Goal: Information Seeking & Learning: Find specific fact

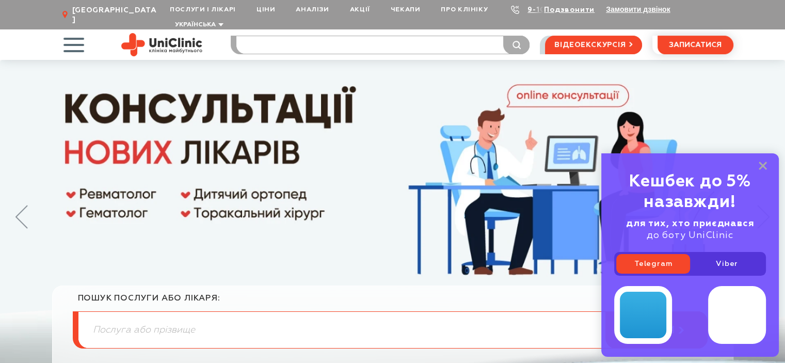
click at [310, 36] on input "search" at bounding box center [382, 45] width 293 height 18
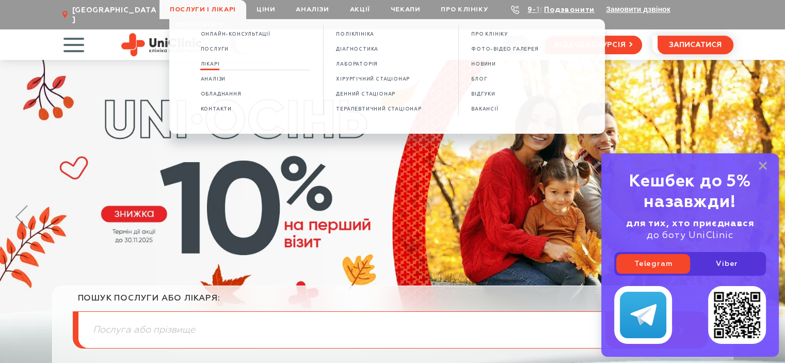
click at [219, 66] on span "Лікарі" at bounding box center [209, 64] width 19 height 6
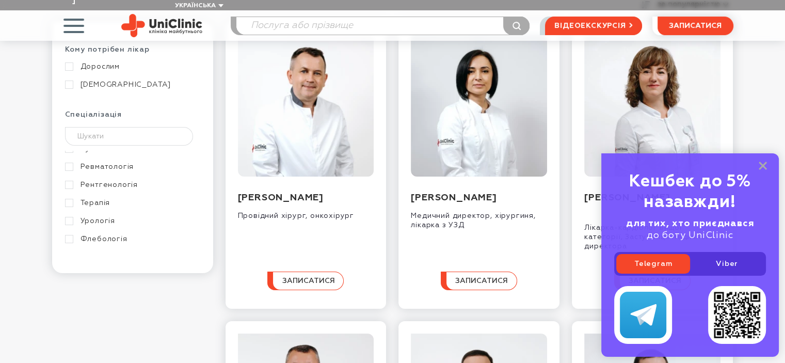
scroll to position [516, 0]
click at [105, 159] on link "Проктологія" at bounding box center [131, 163] width 133 height 9
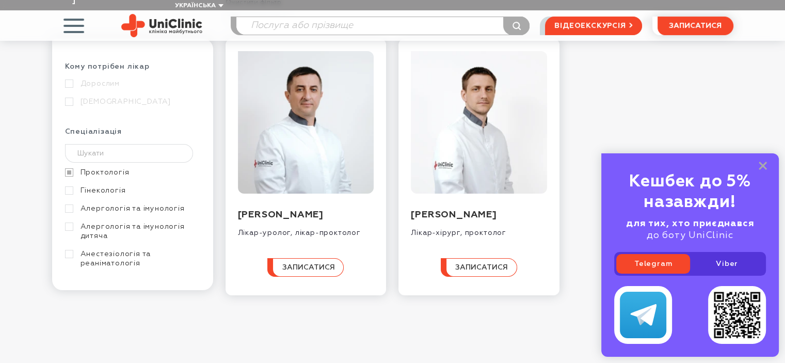
click at [67, 168] on link "Проктологія" at bounding box center [131, 172] width 133 height 9
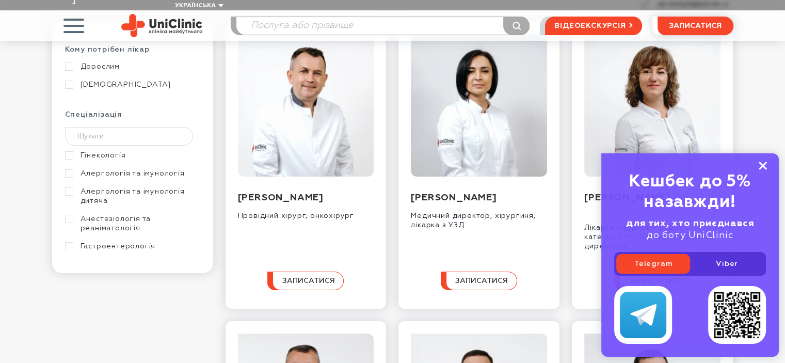
click at [762, 167] on rect at bounding box center [763, 166] width 8 height 8
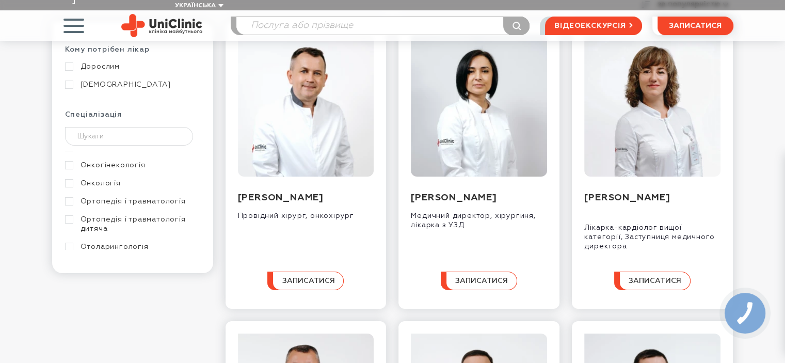
scroll to position [361, 0]
click at [135, 189] on div "Гінекологія Алергологія та імунологія Алергологія та імунологія дитяча Анестезі…" at bounding box center [132, 196] width 135 height 814
click at [136, 197] on link "Ортопедія і травматологія" at bounding box center [131, 201] width 133 height 9
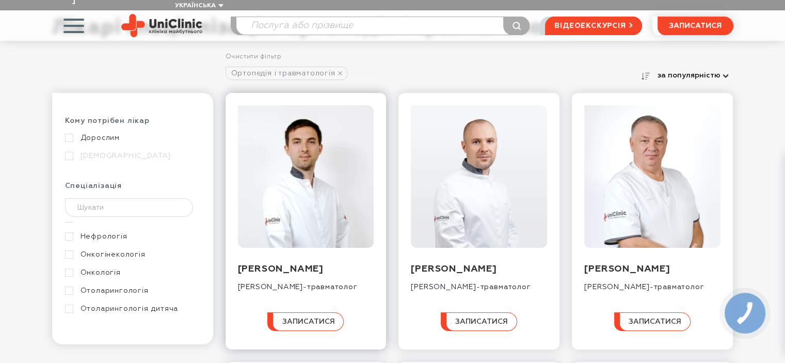
scroll to position [103, 0]
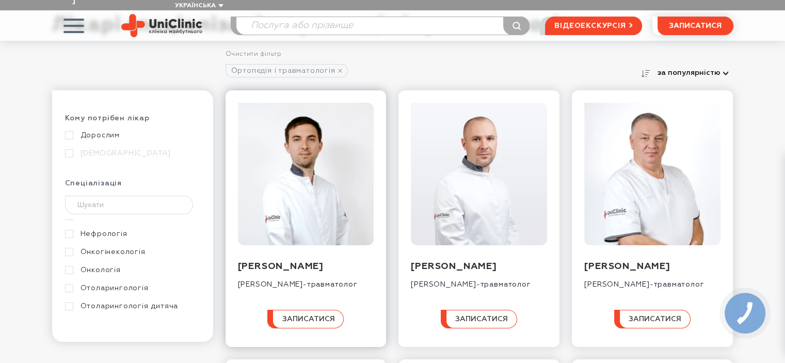
click at [325, 166] on img at bounding box center [306, 174] width 136 height 142
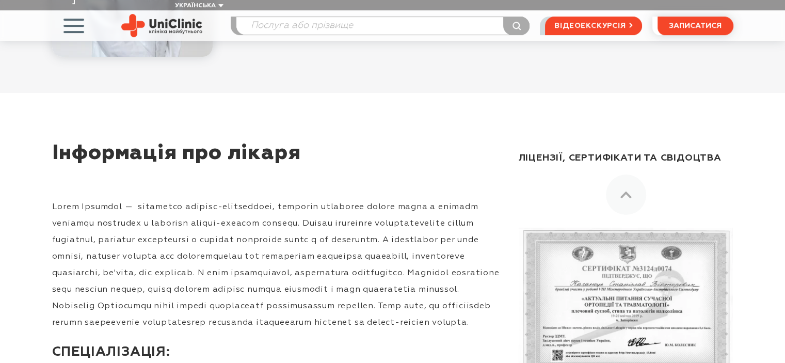
scroll to position [361, 0]
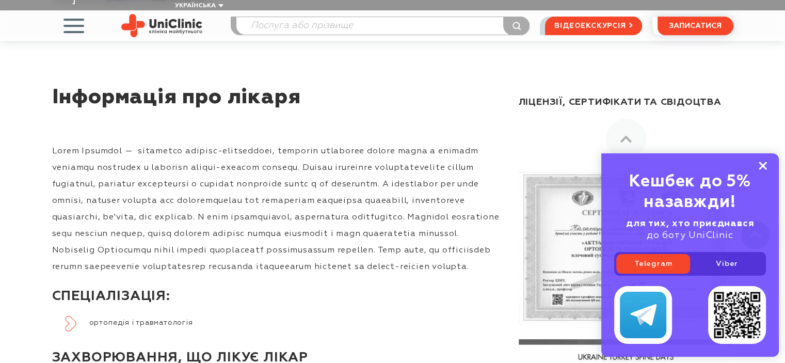
click at [764, 166] on rect at bounding box center [763, 166] width 8 height 8
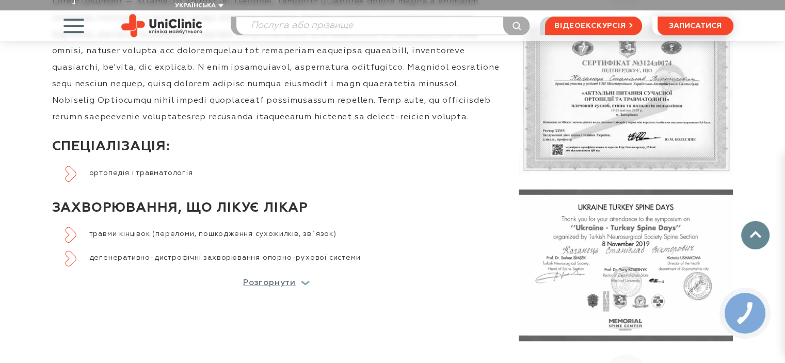
scroll to position [516, 0]
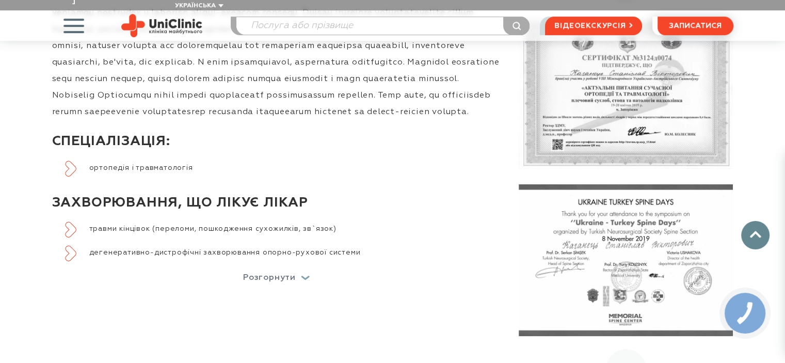
click at [262, 282] on p "Розгорнути" at bounding box center [269, 278] width 53 height 8
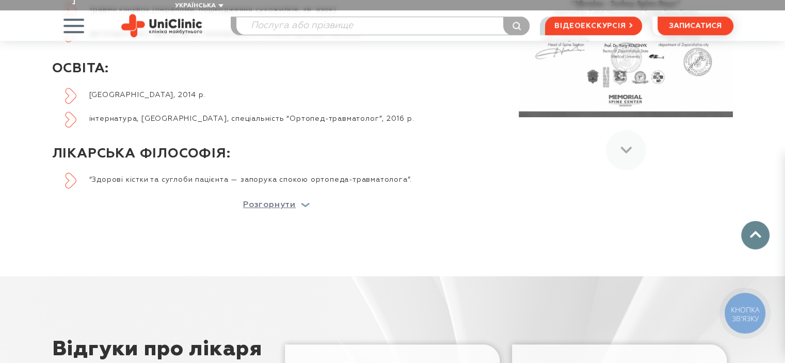
scroll to position [736, 0]
click at [252, 209] on p "Розгорнути" at bounding box center [269, 204] width 53 height 8
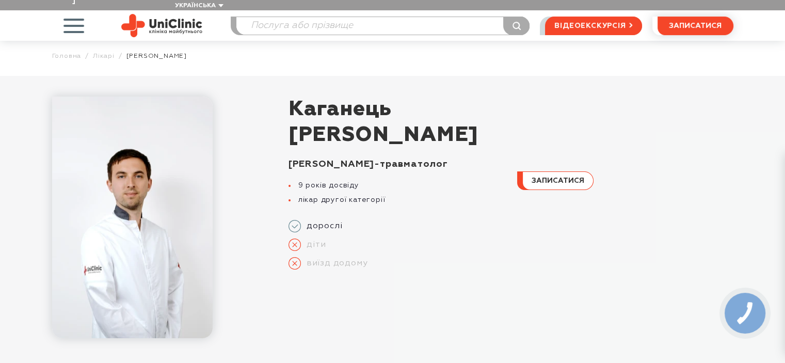
scroll to position [0, 0]
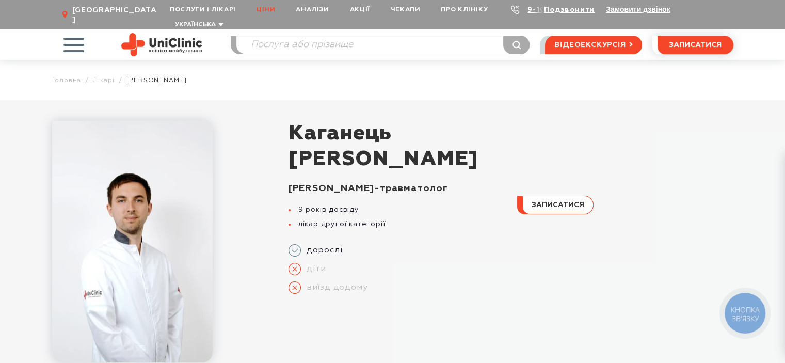
click at [264, 6] on link "Ціни" at bounding box center [265, 9] width 39 height 19
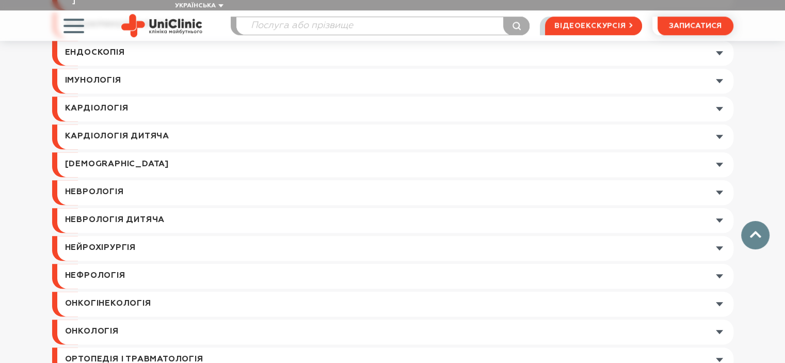
scroll to position [1187, 0]
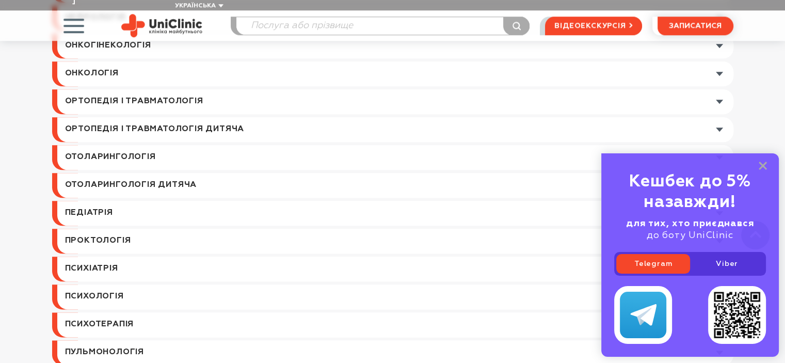
click at [171, 94] on link at bounding box center [395, 101] width 676 height 25
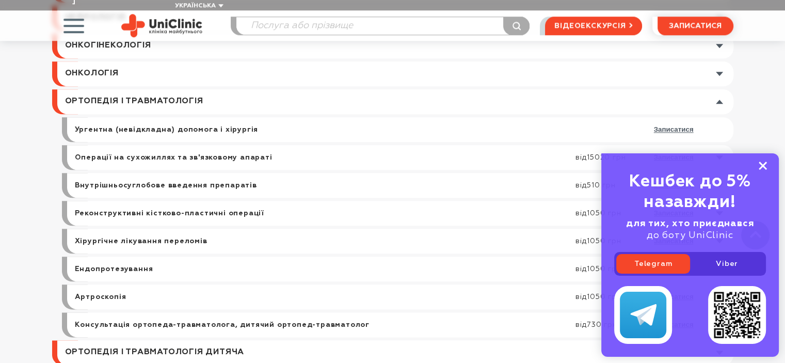
click at [761, 165] on rect at bounding box center [763, 166] width 8 height 8
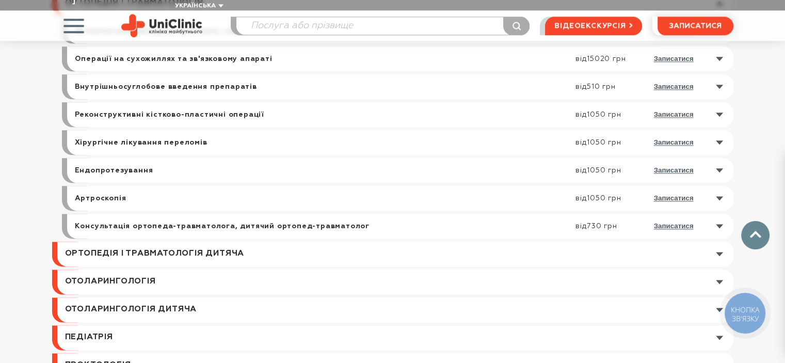
scroll to position [1290, 0]
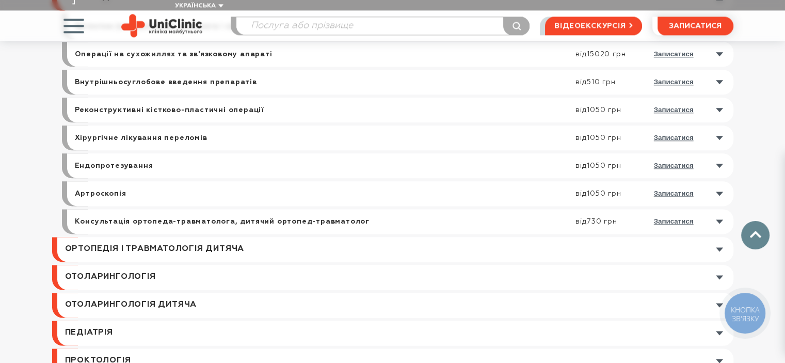
click at [721, 209] on link at bounding box center [402, 221] width 661 height 25
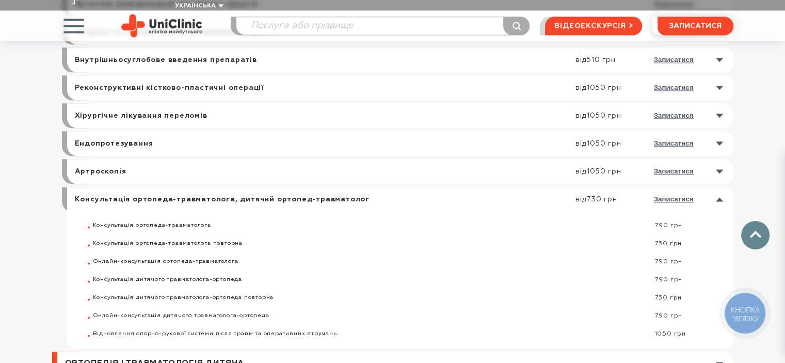
scroll to position [1342, 0]
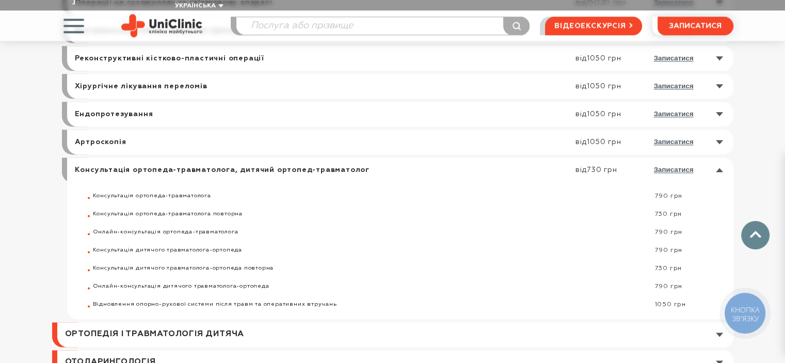
drag, startPoint x: 182, startPoint y: 186, endPoint x: 117, endPoint y: 188, distance: 65.6
click at [117, 193] on div "Консультація ортопеда-травматолога" at bounding box center [369, 197] width 552 height 8
click at [116, 193] on div "Консультація ортопеда-травматолога" at bounding box center [369, 197] width 552 height 8
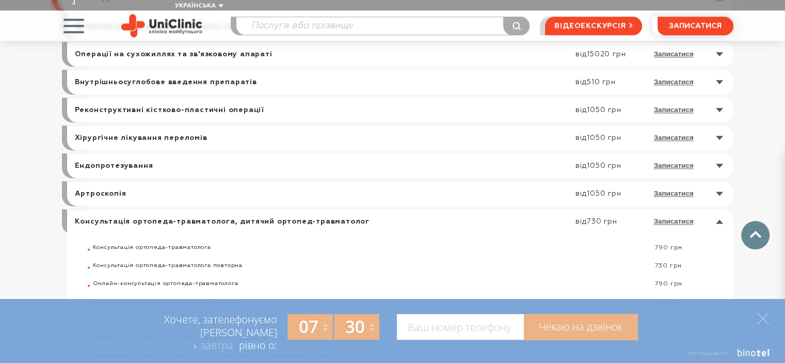
scroll to position [1084, 0]
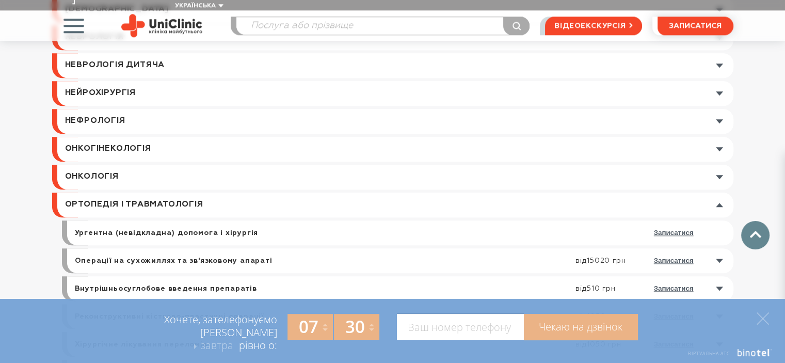
click at [104, 196] on link at bounding box center [395, 205] width 676 height 25
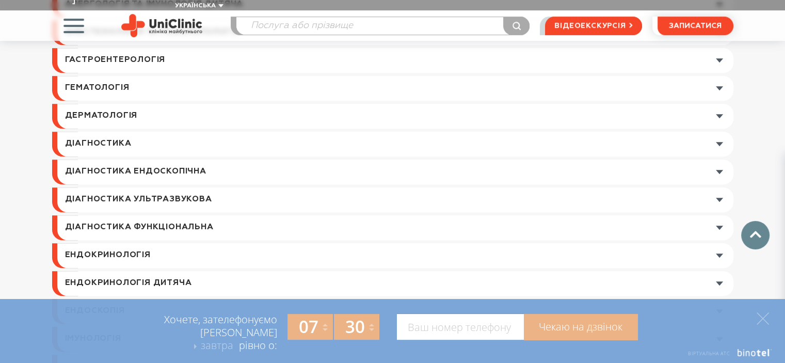
scroll to position [465, 0]
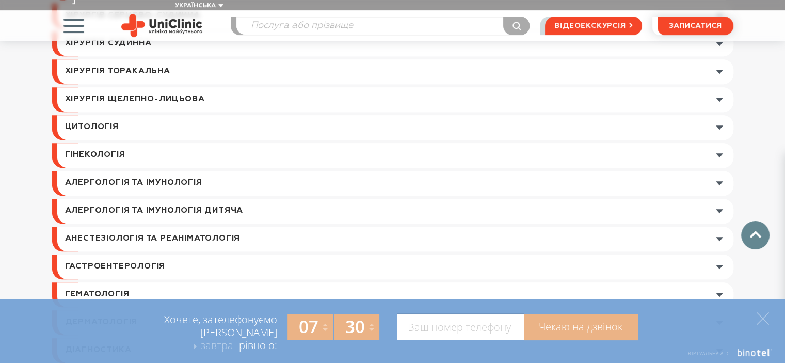
click at [108, 143] on link at bounding box center [395, 155] width 676 height 25
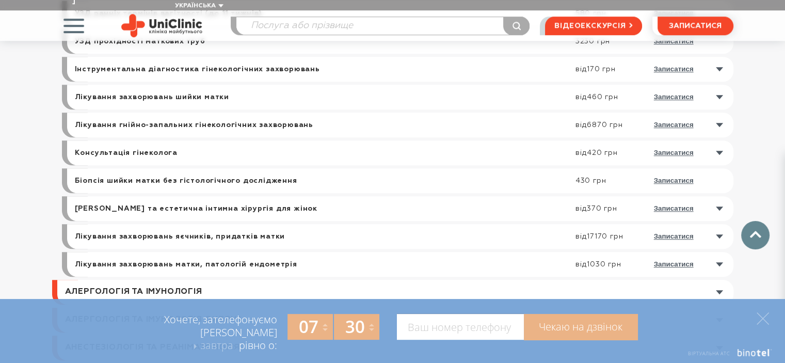
scroll to position [774, 0]
click at [717, 140] on link at bounding box center [402, 152] width 661 height 25
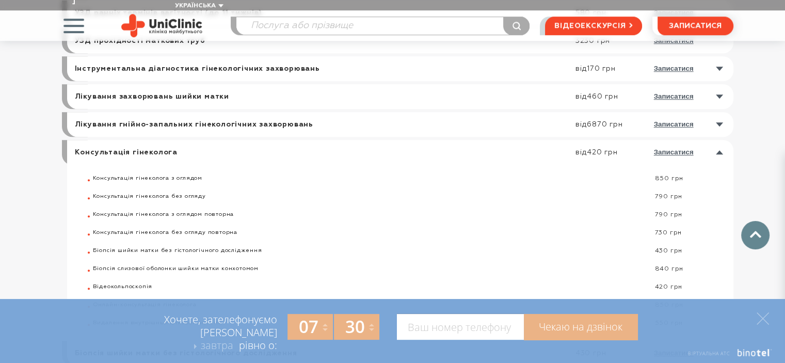
drag, startPoint x: 681, startPoint y: 188, endPoint x: 653, endPoint y: 189, distance: 28.4
click at [653, 193] on div "790 грн" at bounding box center [689, 197] width 89 height 8
click at [760, 317] on icon at bounding box center [763, 318] width 12 height 12
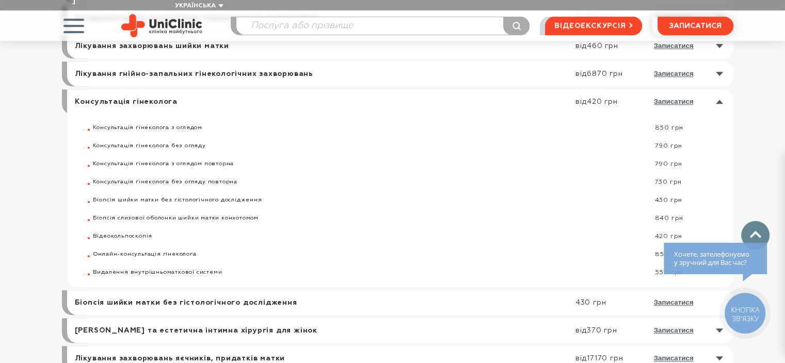
scroll to position [826, 0]
